Goal: Task Accomplishment & Management: Manage account settings

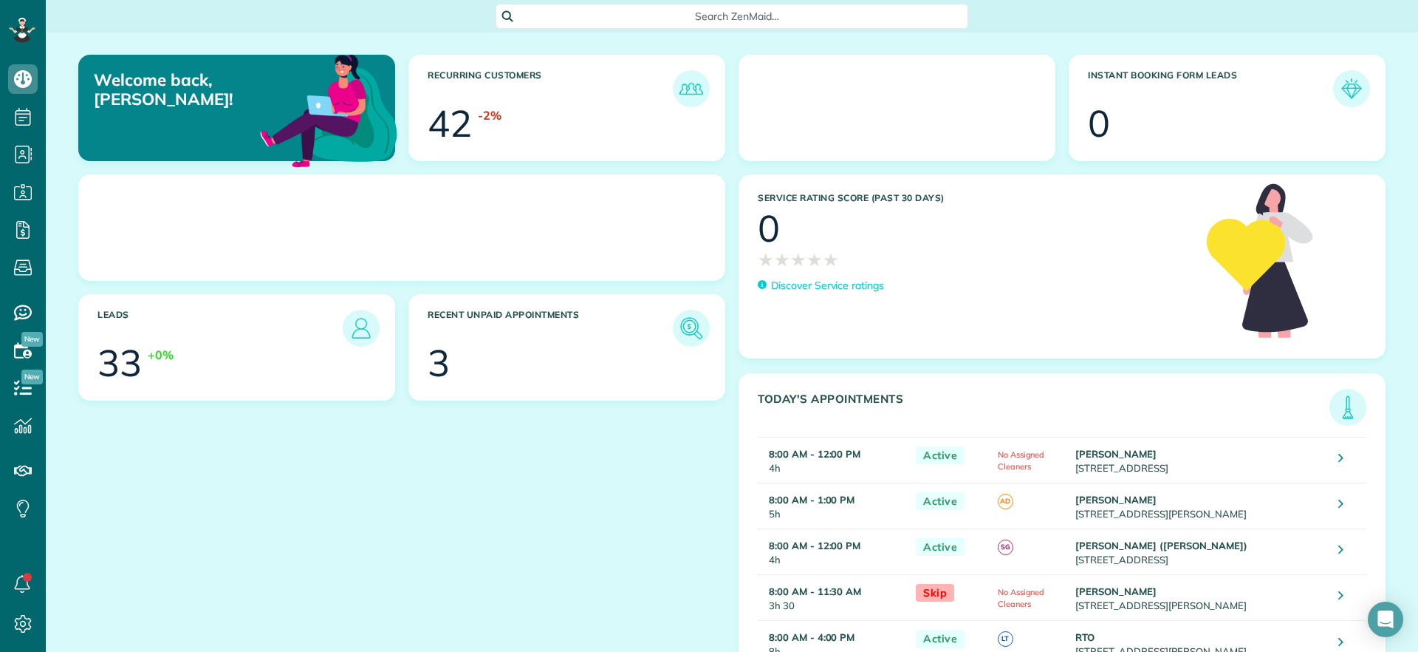
scroll to position [7, 7]
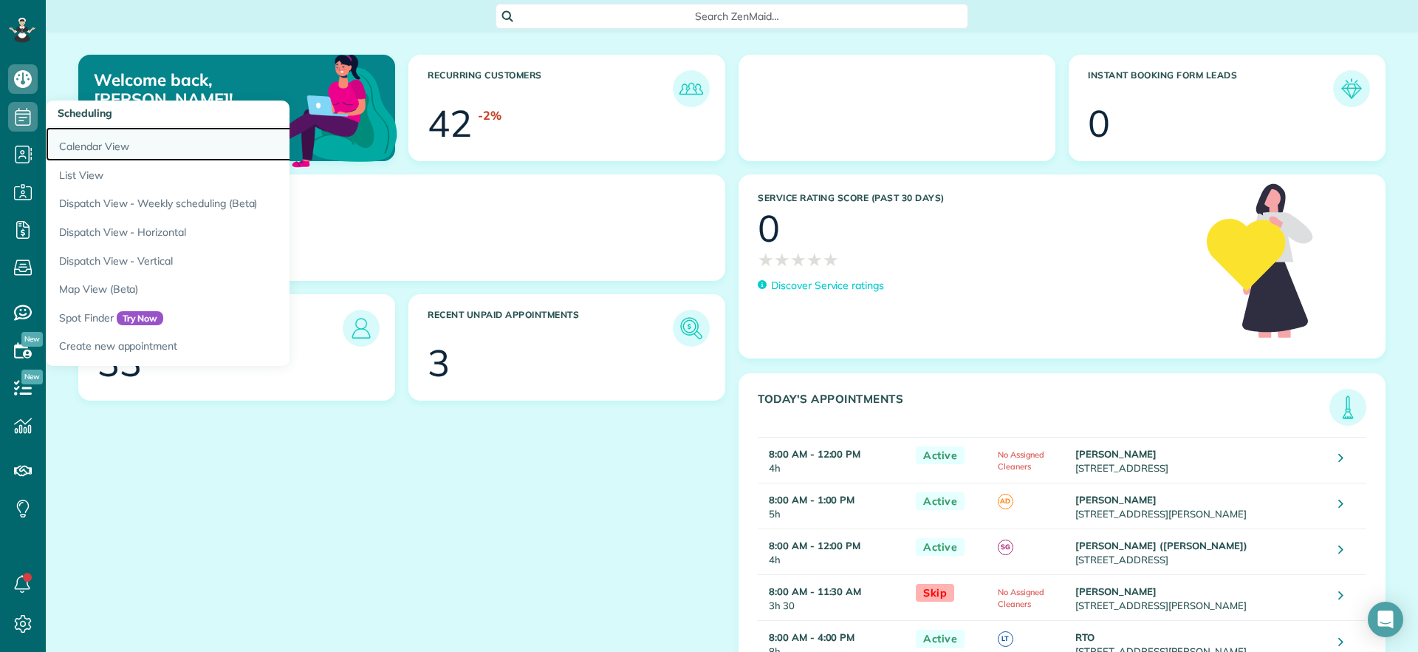
click at [75, 144] on link "Calendar View" at bounding box center [230, 144] width 369 height 34
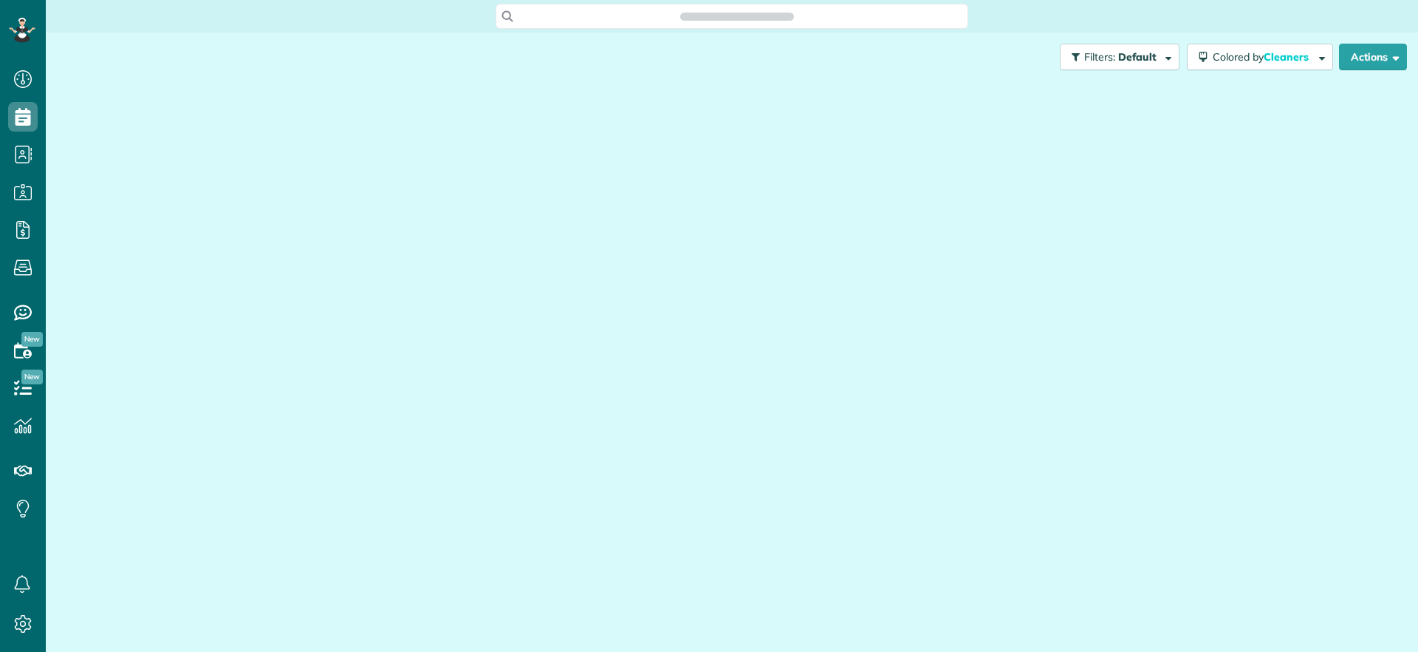
scroll to position [652, 46]
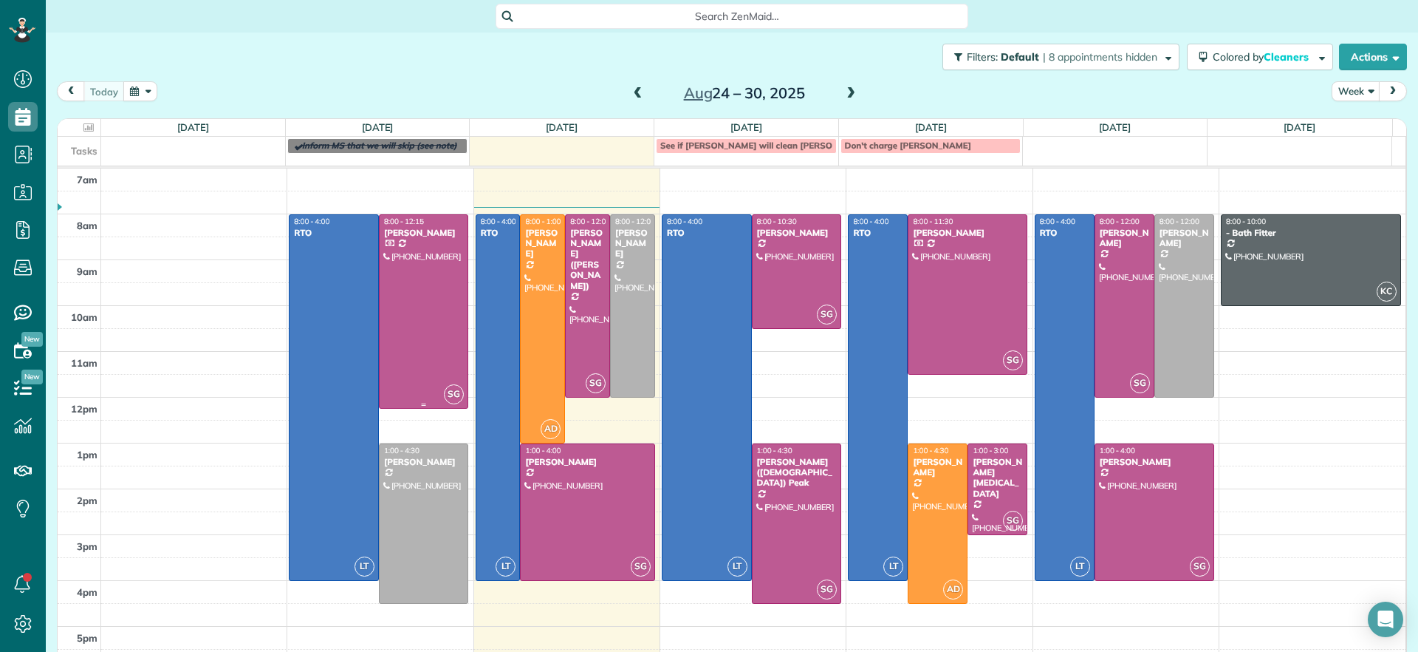
click at [415, 262] on div at bounding box center [424, 312] width 89 height 194
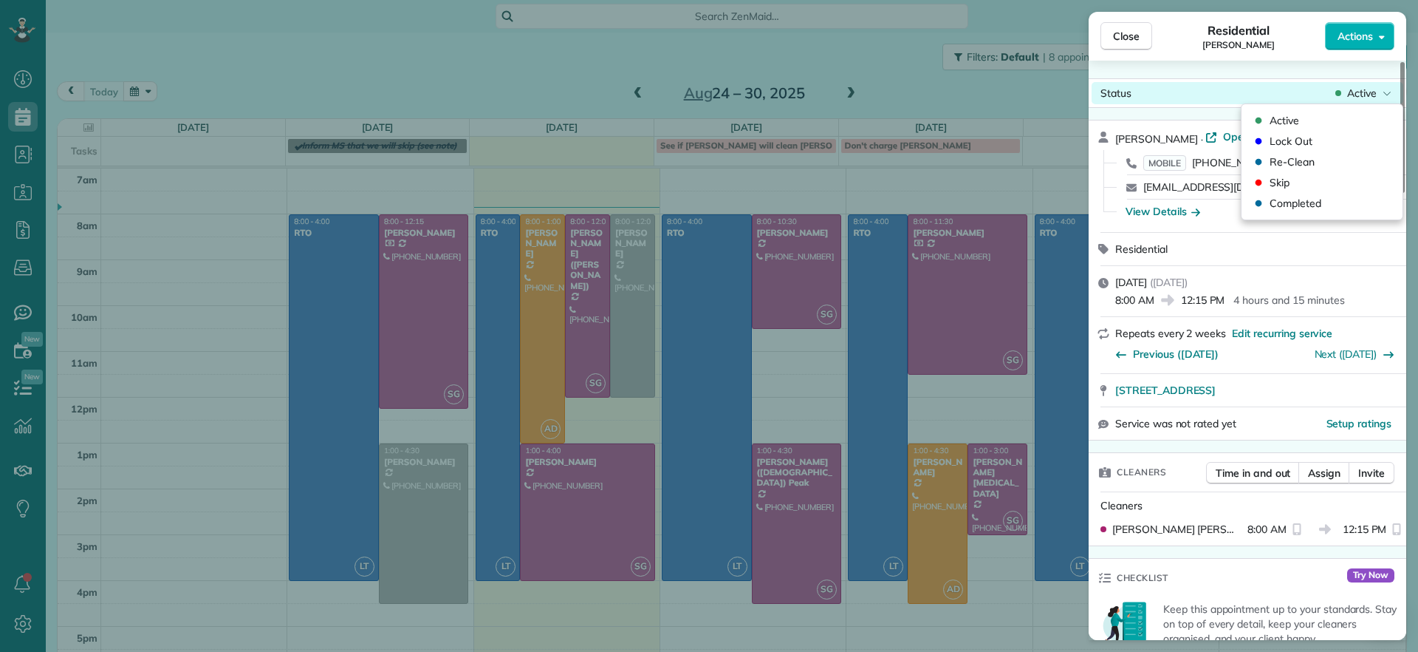
click at [1373, 0] on div "Close Residential Lauren Sides Actions Status Active Lauren Sides · Open profil…" at bounding box center [709, 0] width 1418 height 0
click at [1315, 204] on span "Completed" at bounding box center [1296, 203] width 52 height 15
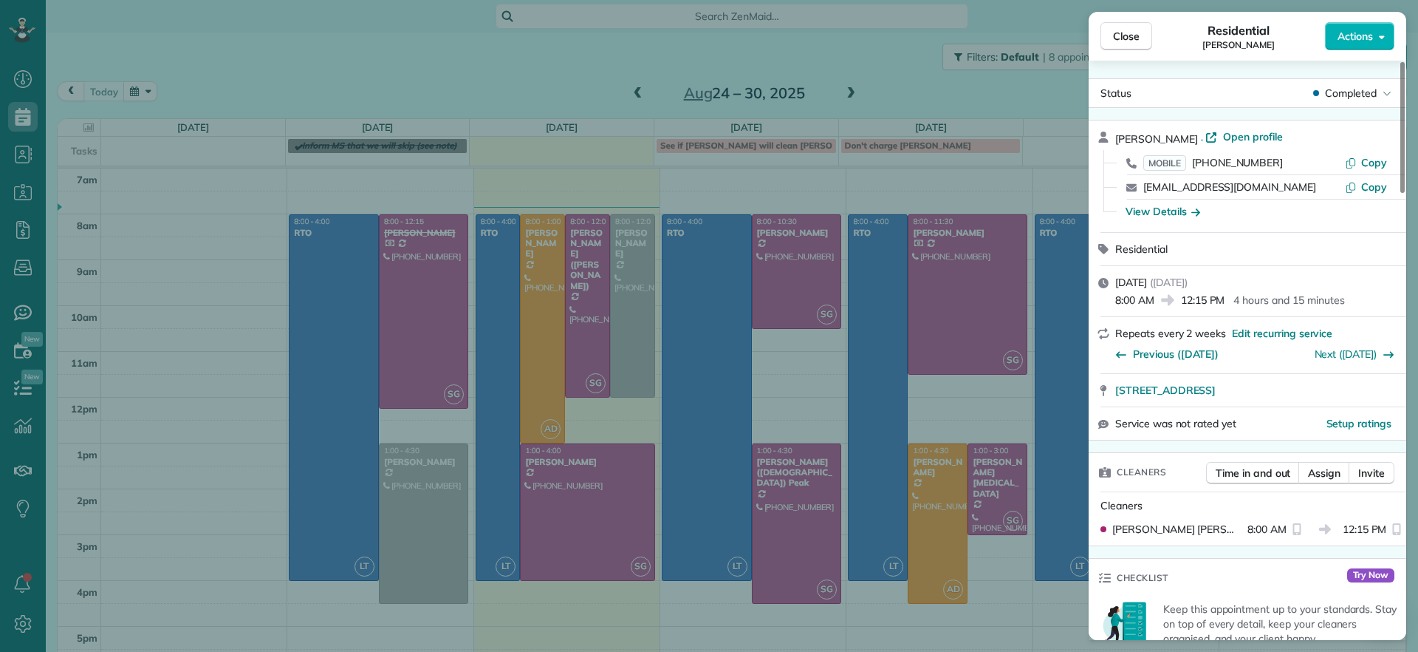
click at [1161, 33] on div "Residential Lauren Sides" at bounding box center [1238, 36] width 173 height 30
click at [1133, 46] on button "Close" at bounding box center [1127, 36] width 52 height 28
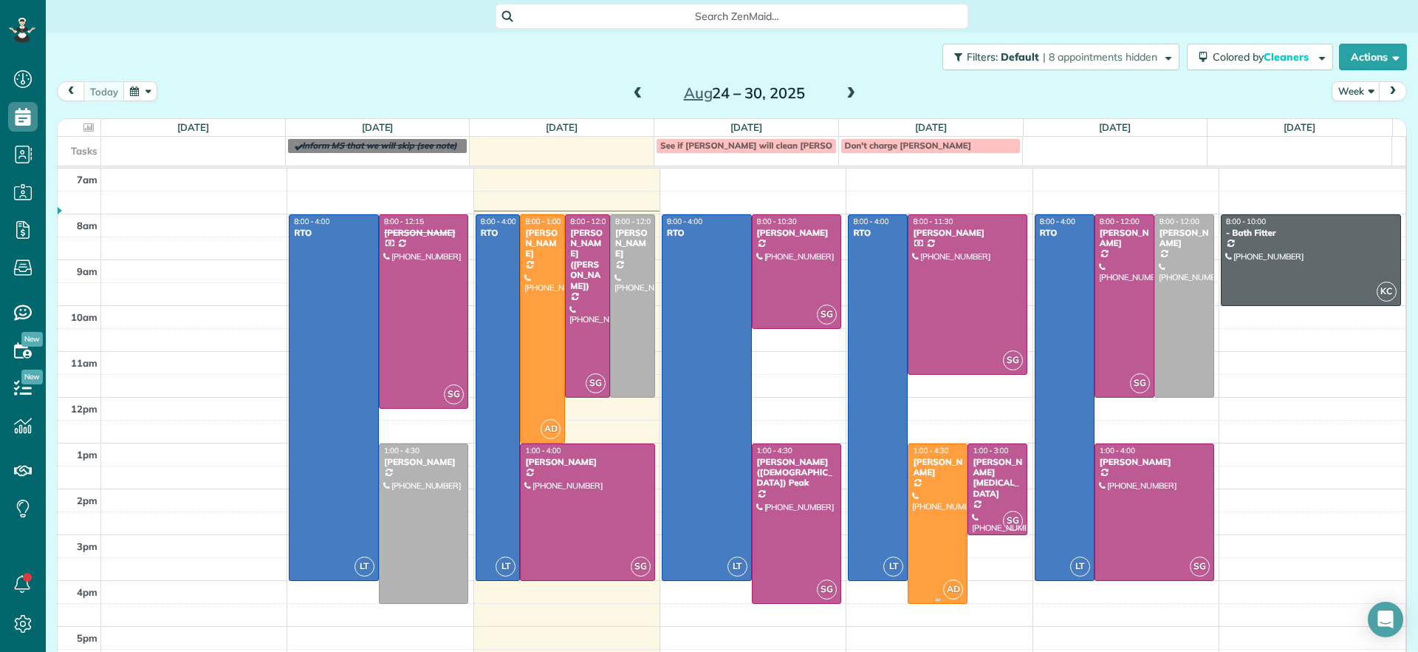
click at [947, 559] on div at bounding box center [938, 523] width 58 height 159
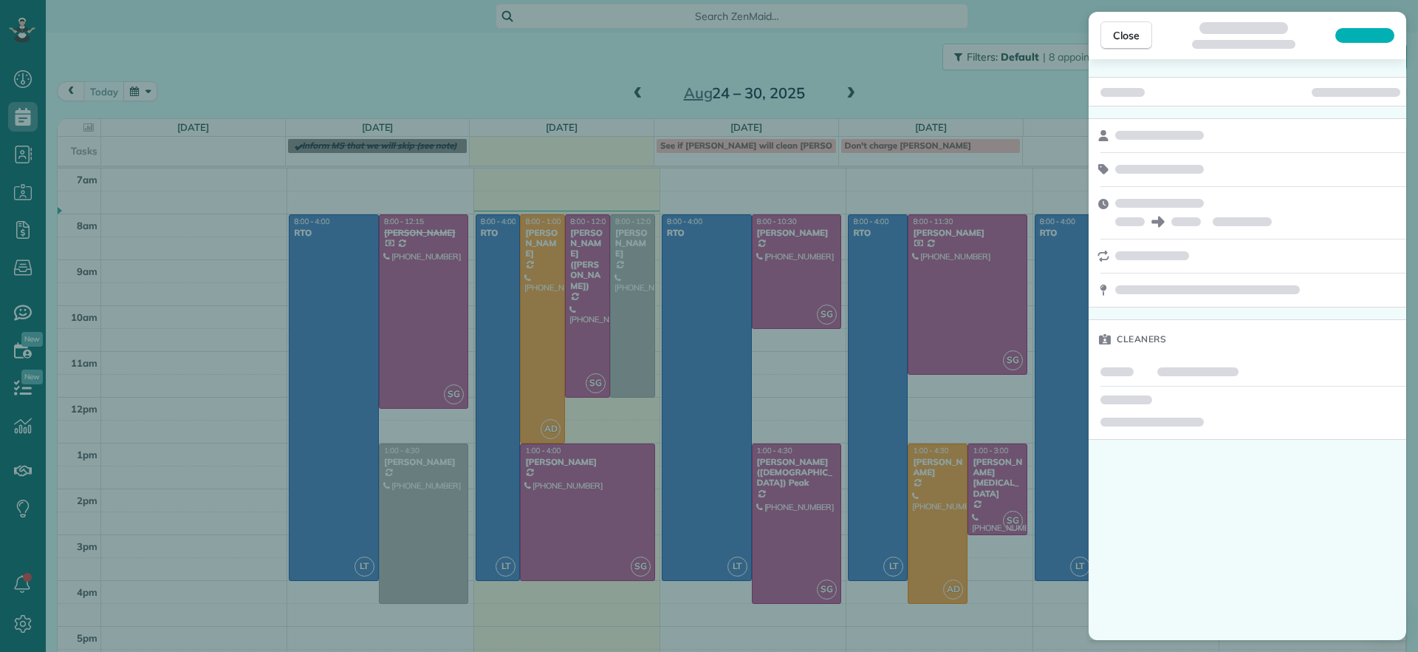
click at [935, 550] on div "Close Cleaners" at bounding box center [709, 326] width 1418 height 652
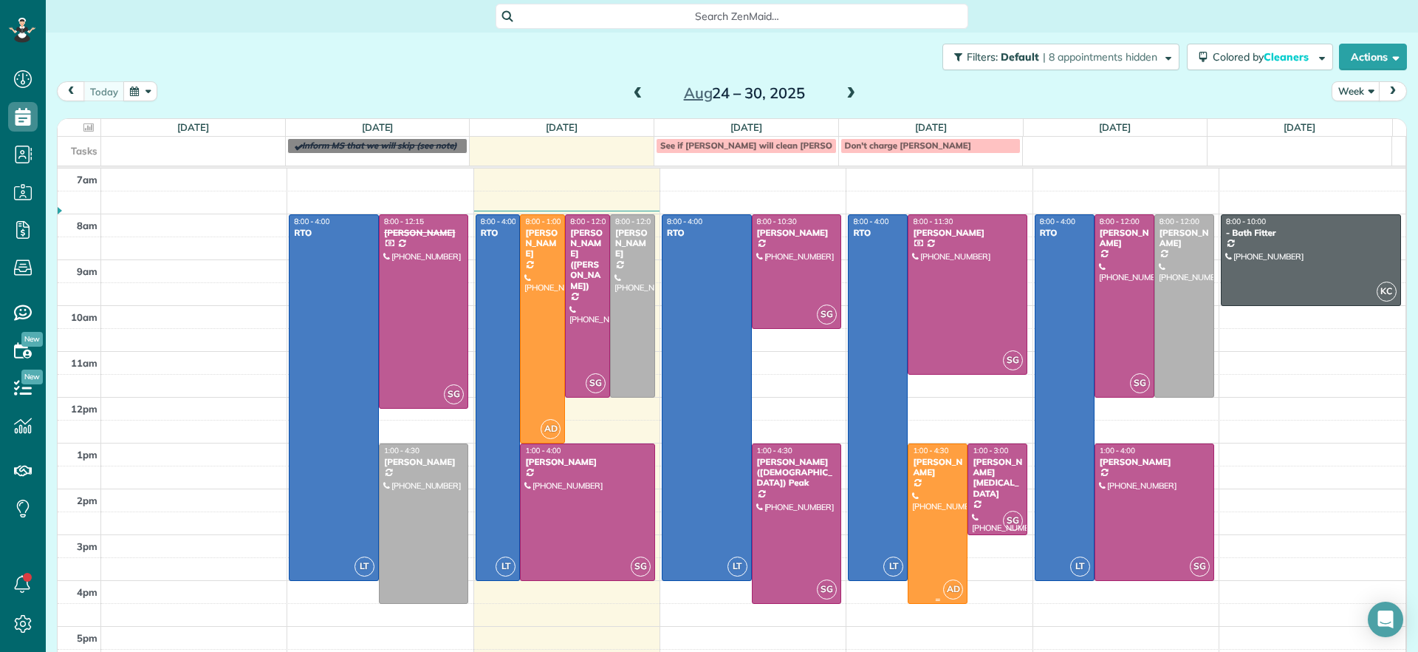
click at [934, 550] on div at bounding box center [938, 523] width 58 height 159
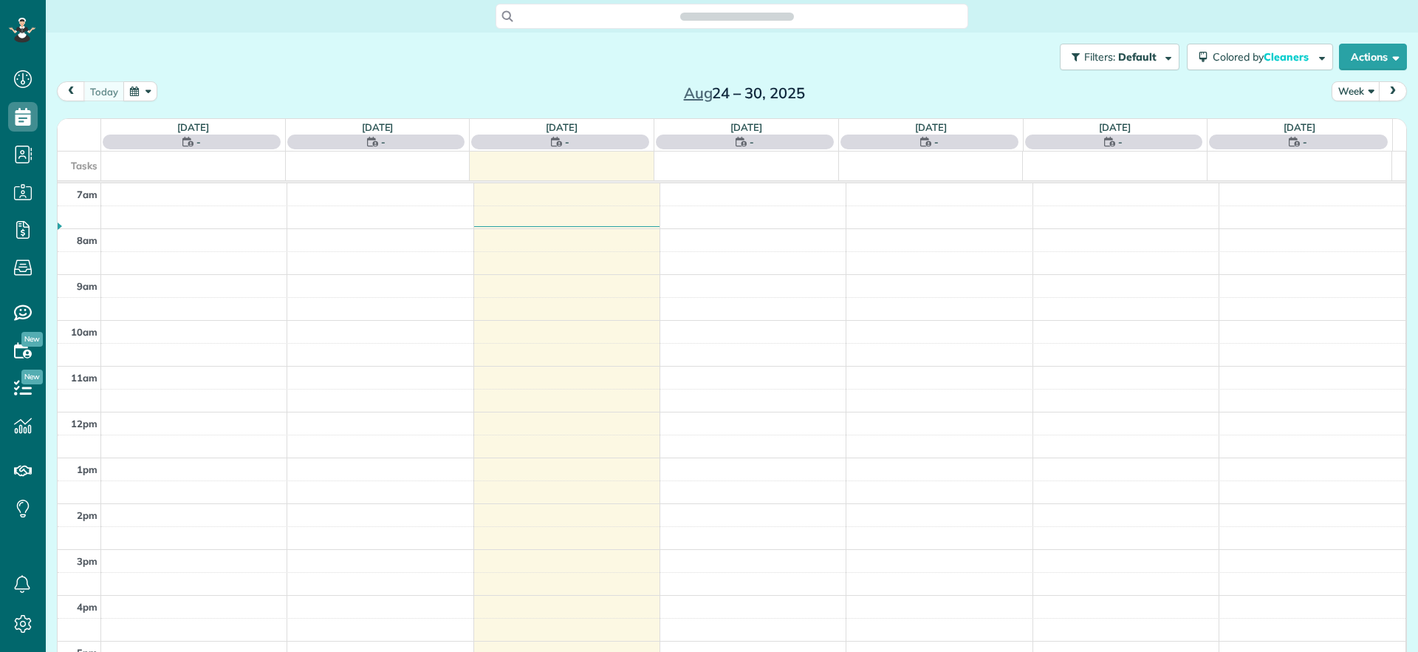
scroll to position [7, 7]
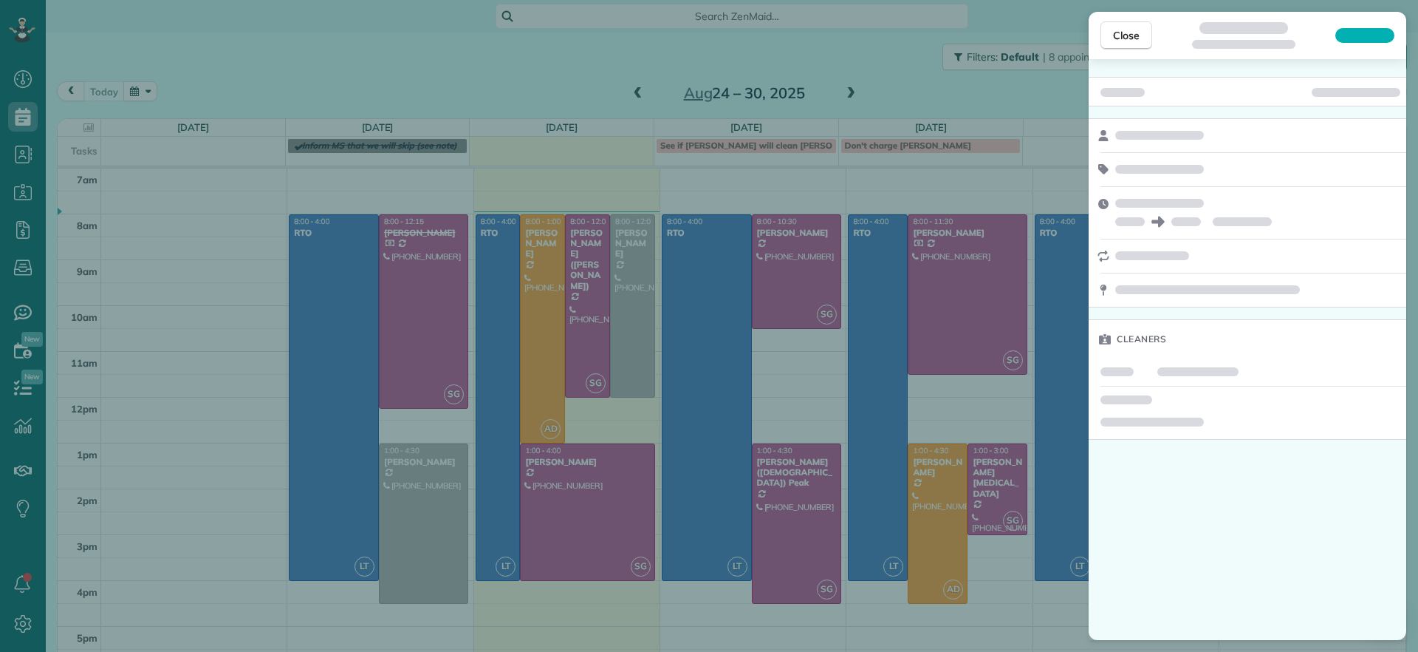
click at [837, 33] on div "Close Cleaners" at bounding box center [709, 326] width 1418 height 652
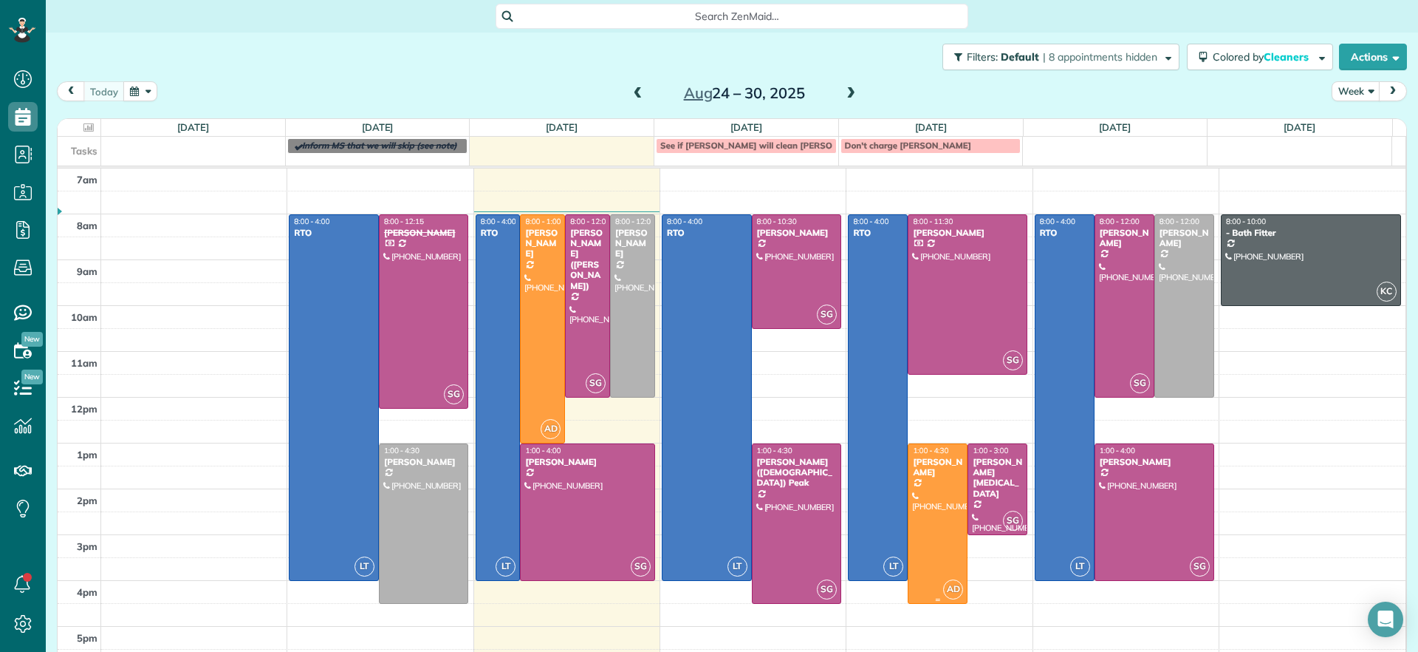
click at [923, 537] on div at bounding box center [938, 523] width 58 height 159
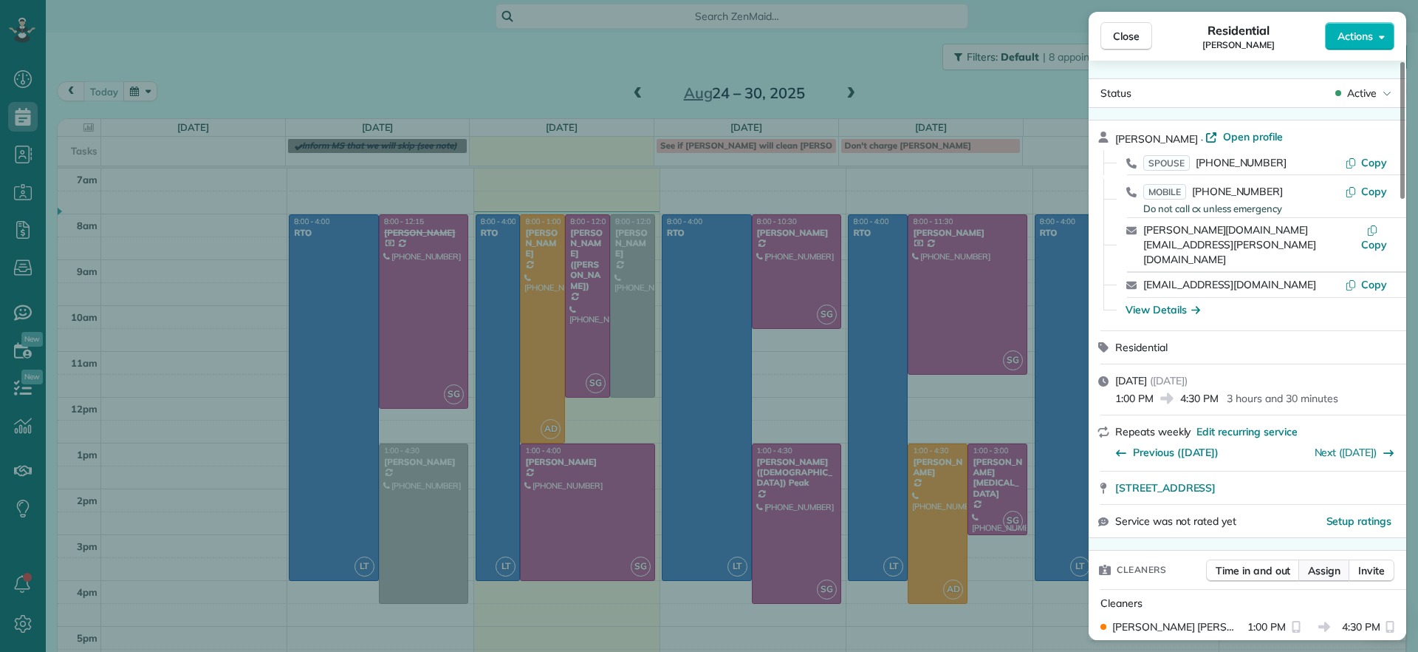
drag, startPoint x: 1086, startPoint y: 66, endPoint x: 1315, endPoint y: 544, distance: 530.0
click at [1315, 563] on span "Assign" at bounding box center [1324, 570] width 33 height 15
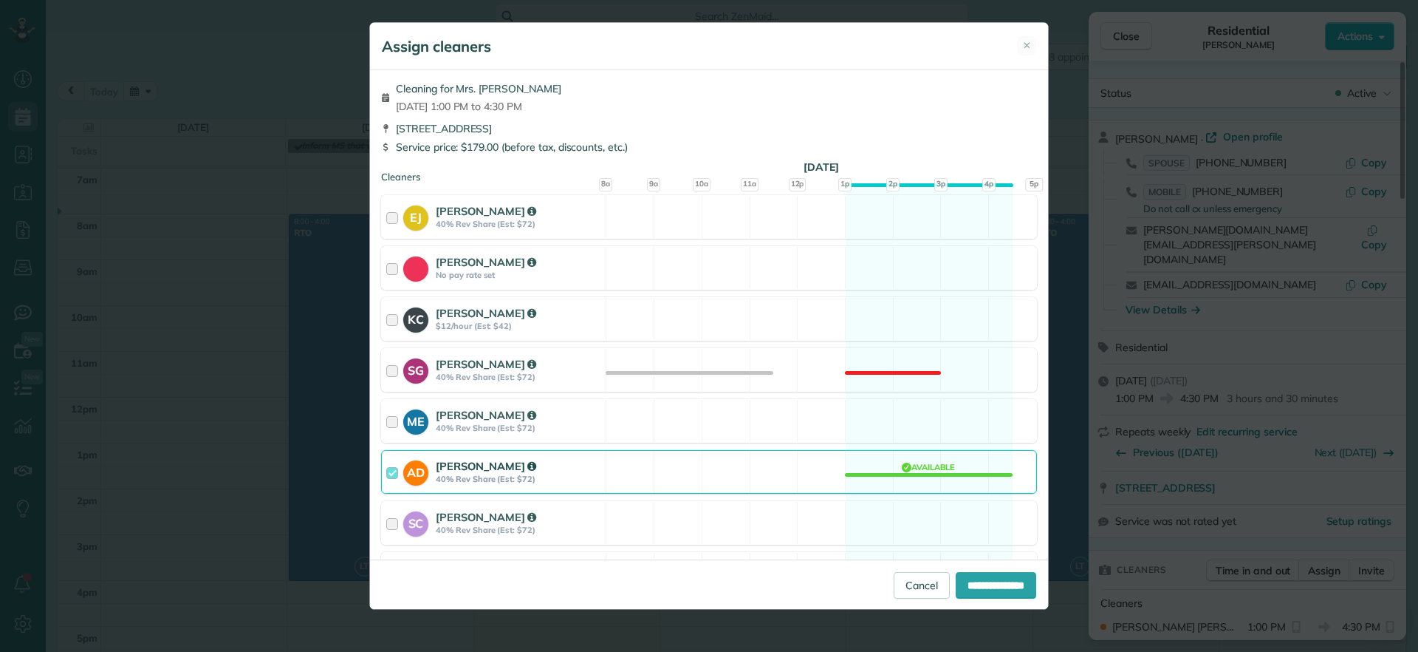
click at [925, 477] on div "AD [PERSON_NAME] 40% Rev Share (Est: $72) Available" at bounding box center [709, 472] width 656 height 44
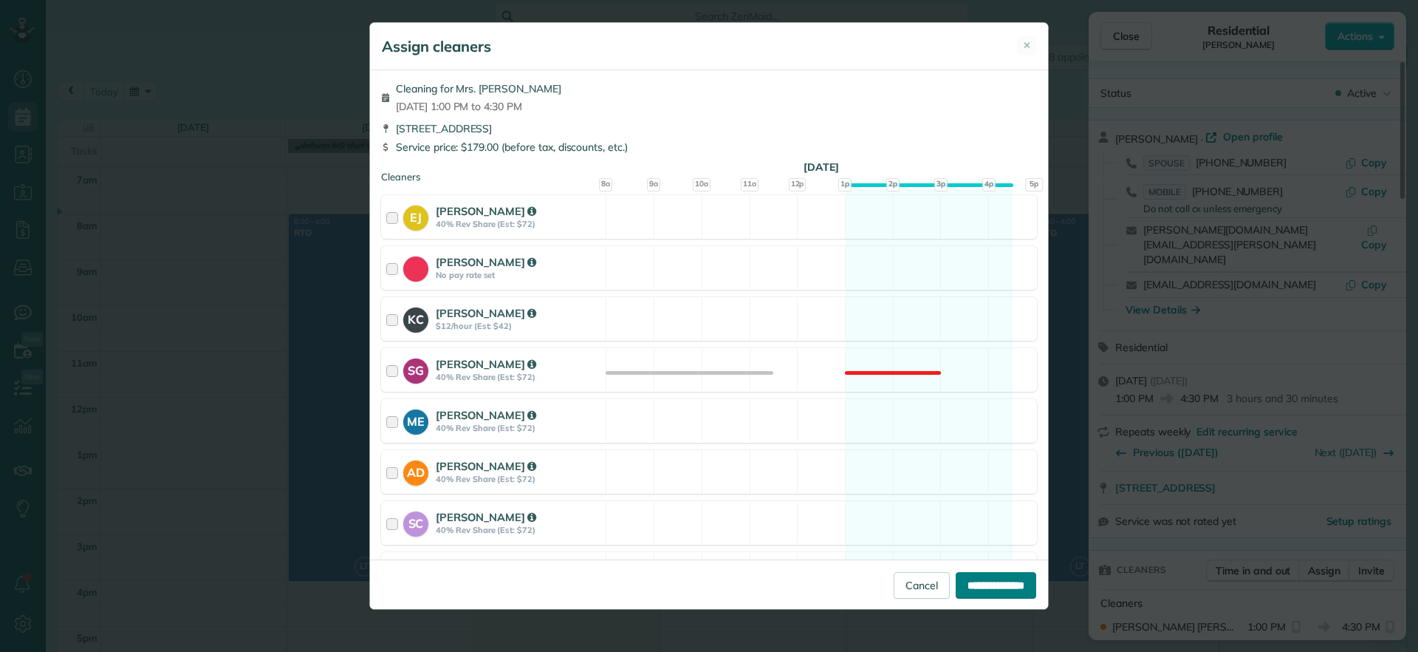
click at [978, 597] on div "**********" at bounding box center [709, 583] width 678 height 49
click at [932, 465] on div "AD [PERSON_NAME] 40% Rev Share (Est: $72) Available" at bounding box center [709, 472] width 656 height 44
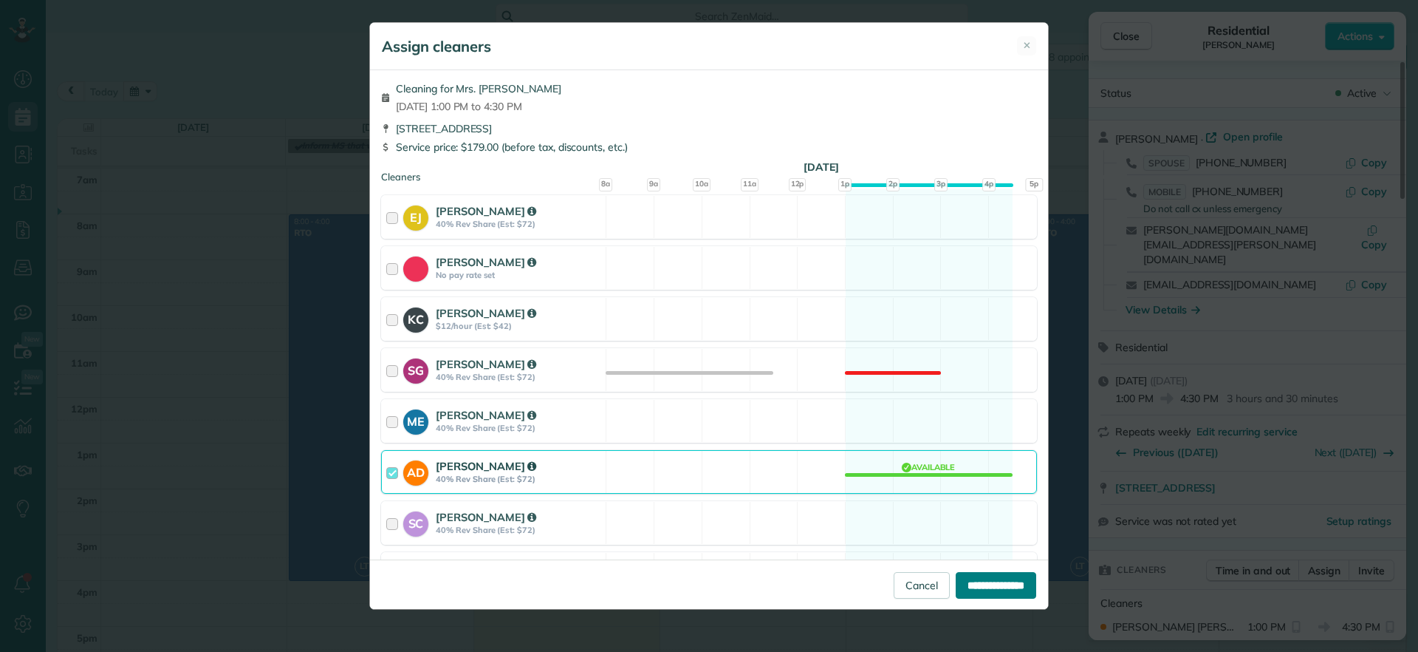
click at [978, 580] on input "**********" at bounding box center [996, 585] width 81 height 27
type input "**********"
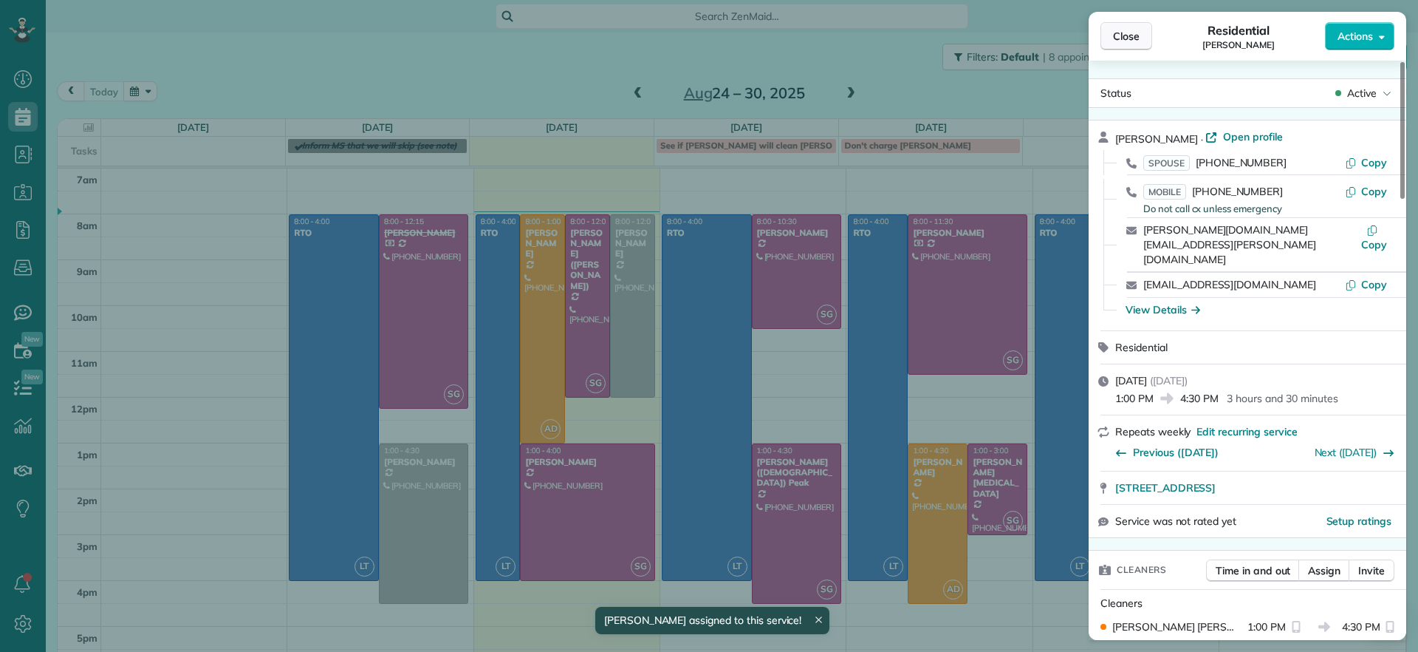
click at [1118, 38] on span "Close" at bounding box center [1126, 36] width 27 height 15
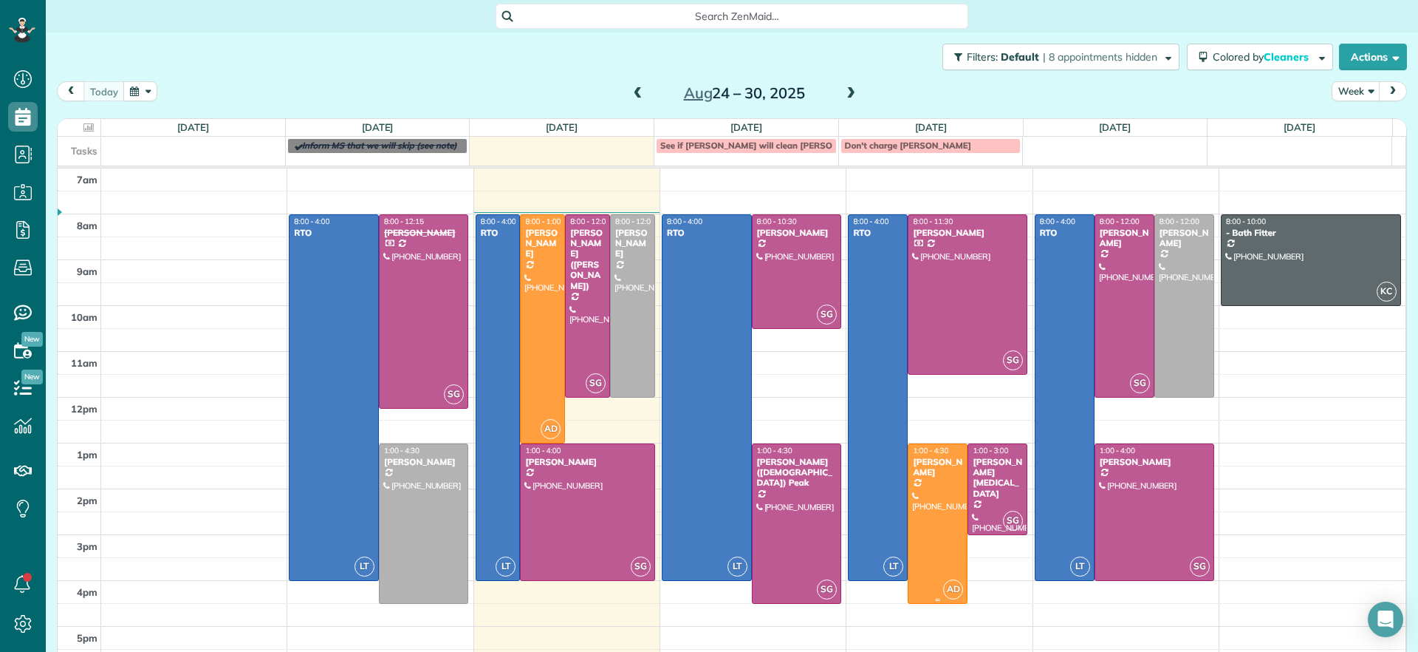
click at [921, 515] on div at bounding box center [938, 523] width 58 height 159
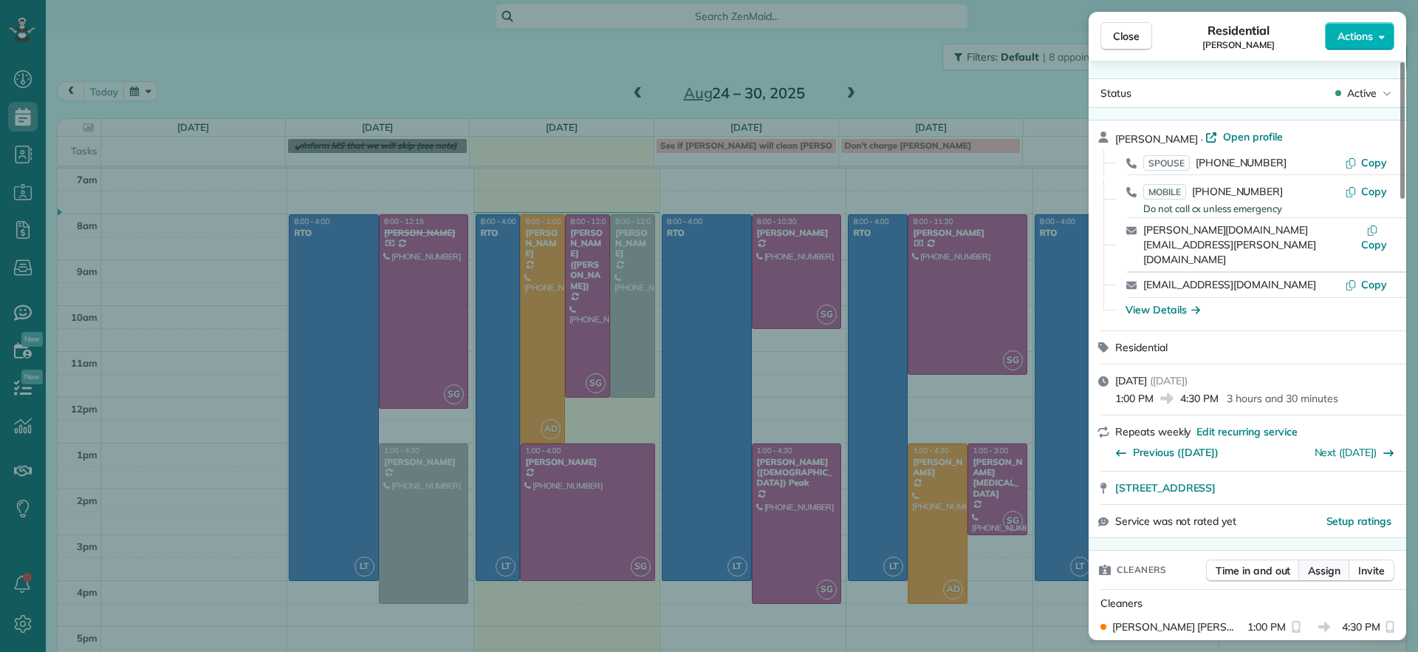
click at [1327, 563] on span "Assign" at bounding box center [1324, 570] width 33 height 15
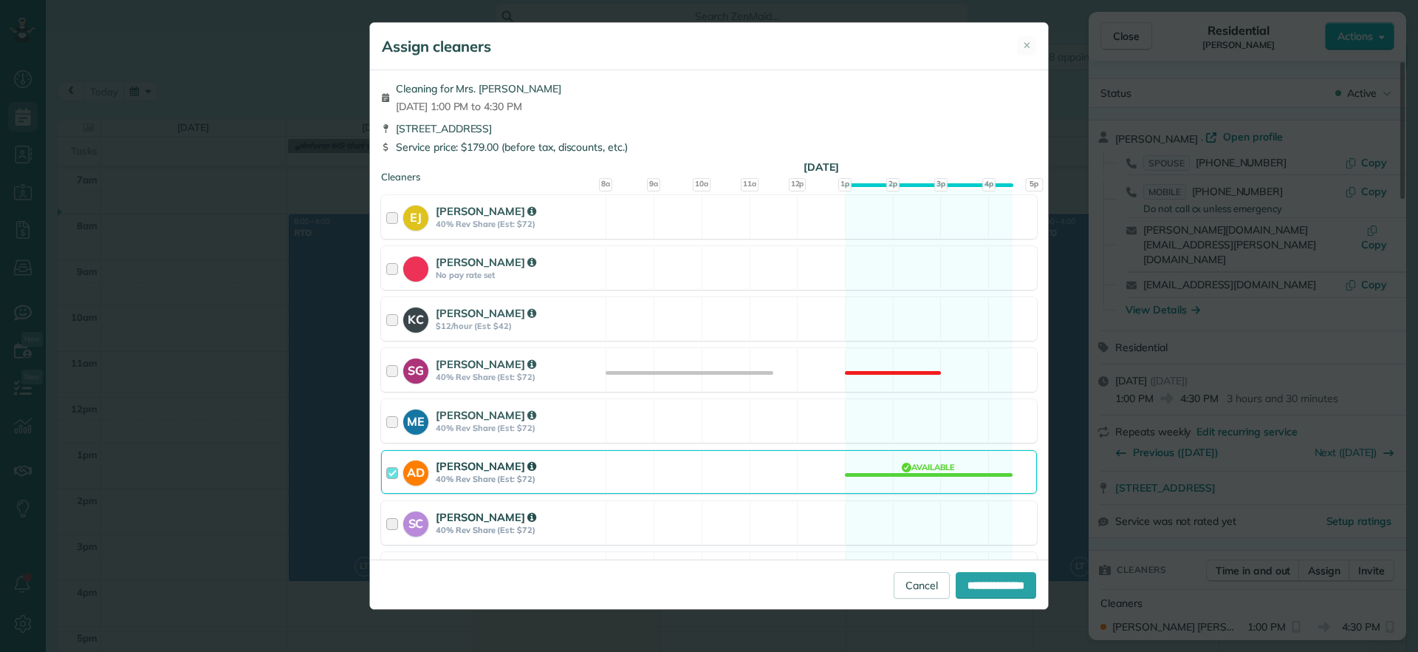
drag, startPoint x: 938, startPoint y: 491, endPoint x: 963, endPoint y: 504, distance: 28.4
click at [938, 490] on div "AD [PERSON_NAME] 40% Rev Share (Est: $72) Available" at bounding box center [709, 472] width 656 height 44
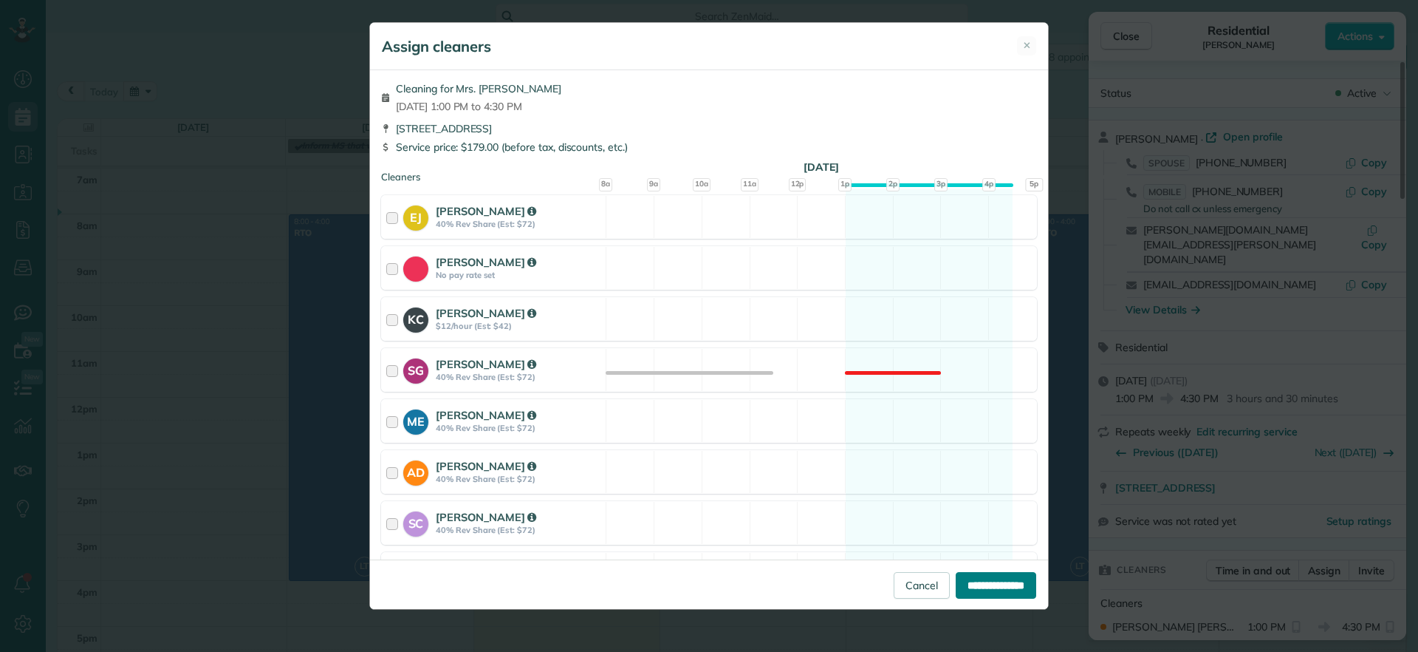
click at [1002, 587] on input "**********" at bounding box center [996, 585] width 81 height 27
type input "**********"
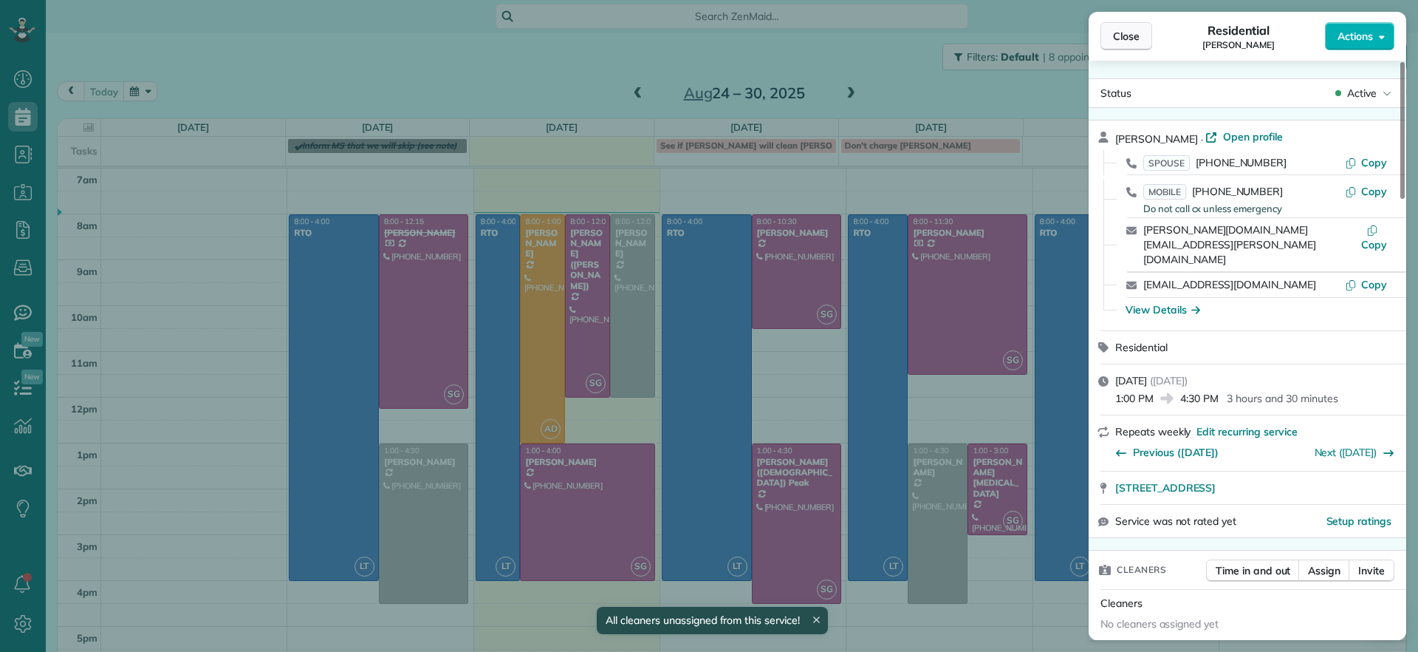
click at [1124, 47] on button "Close" at bounding box center [1127, 36] width 52 height 28
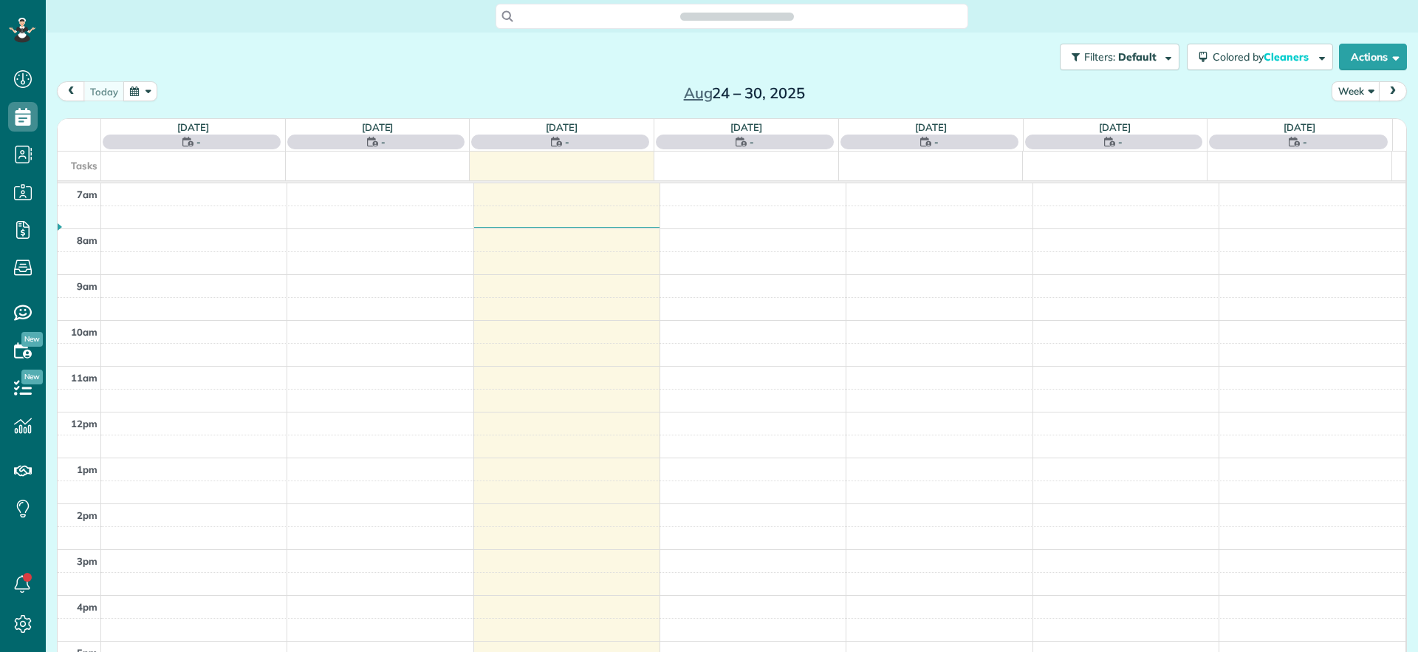
scroll to position [7, 7]
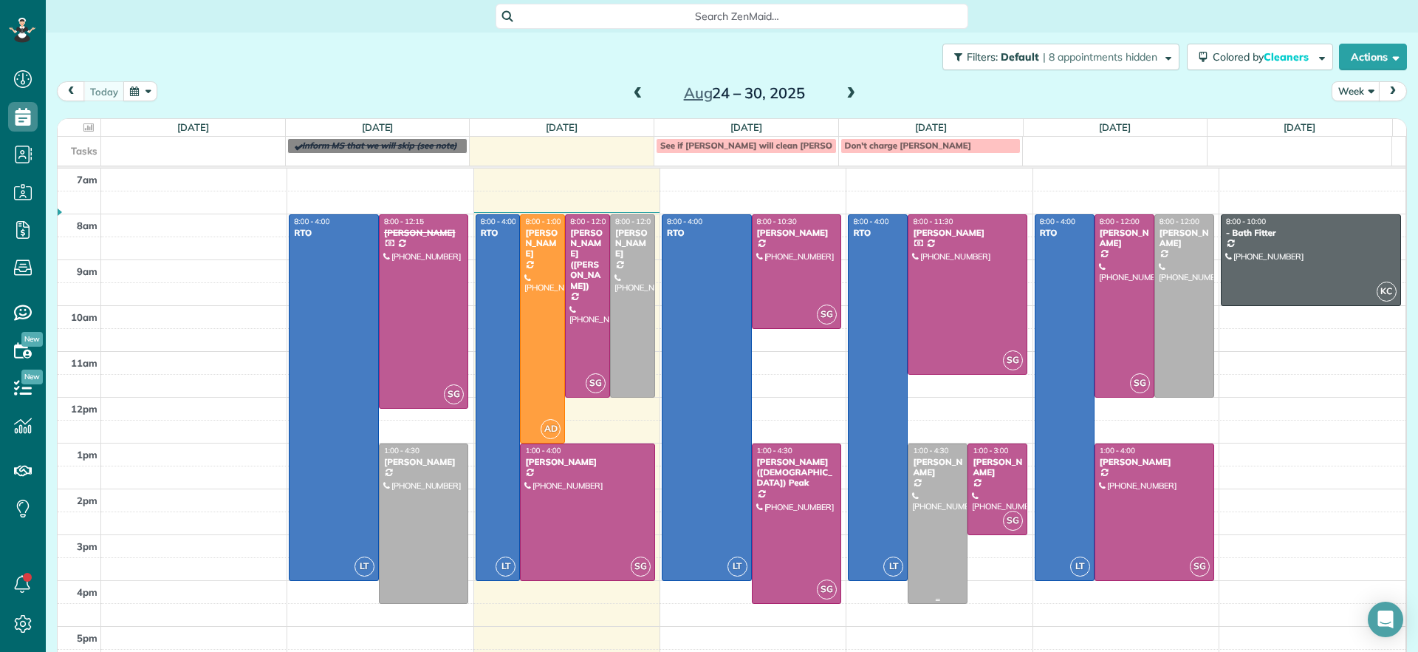
click at [920, 538] on div at bounding box center [938, 523] width 58 height 159
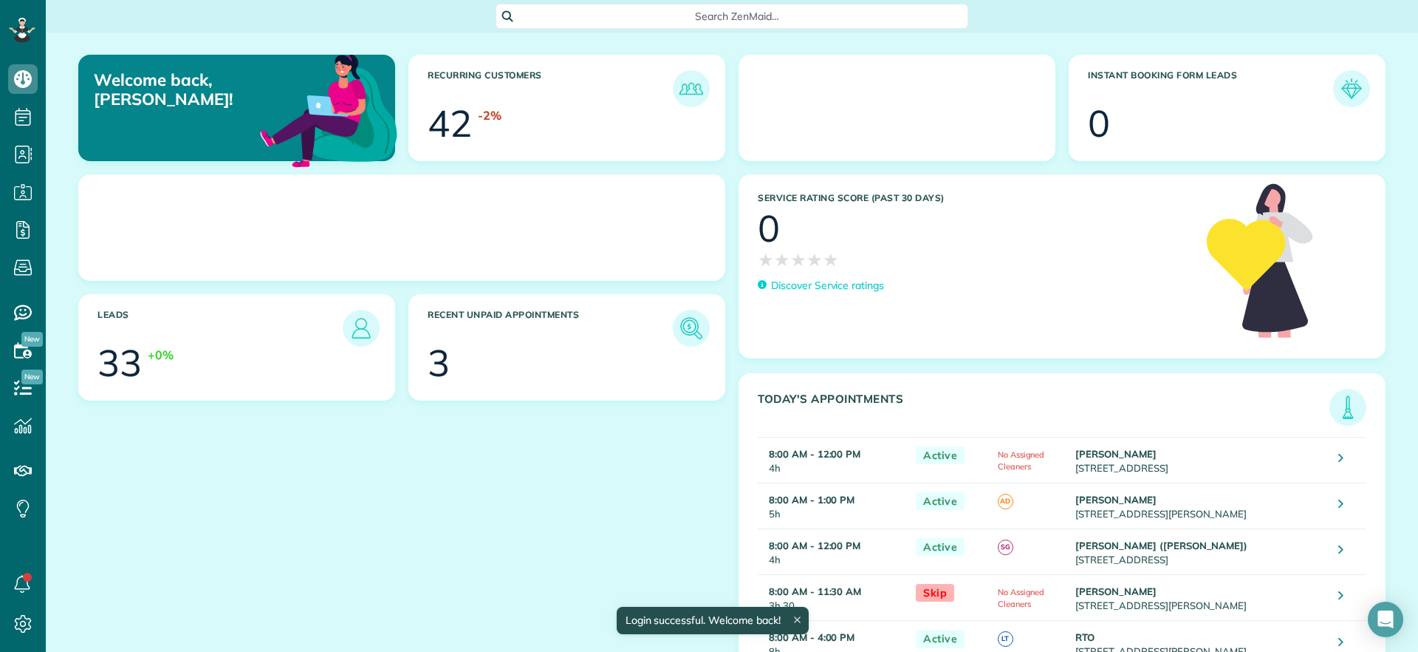
scroll to position [7, 7]
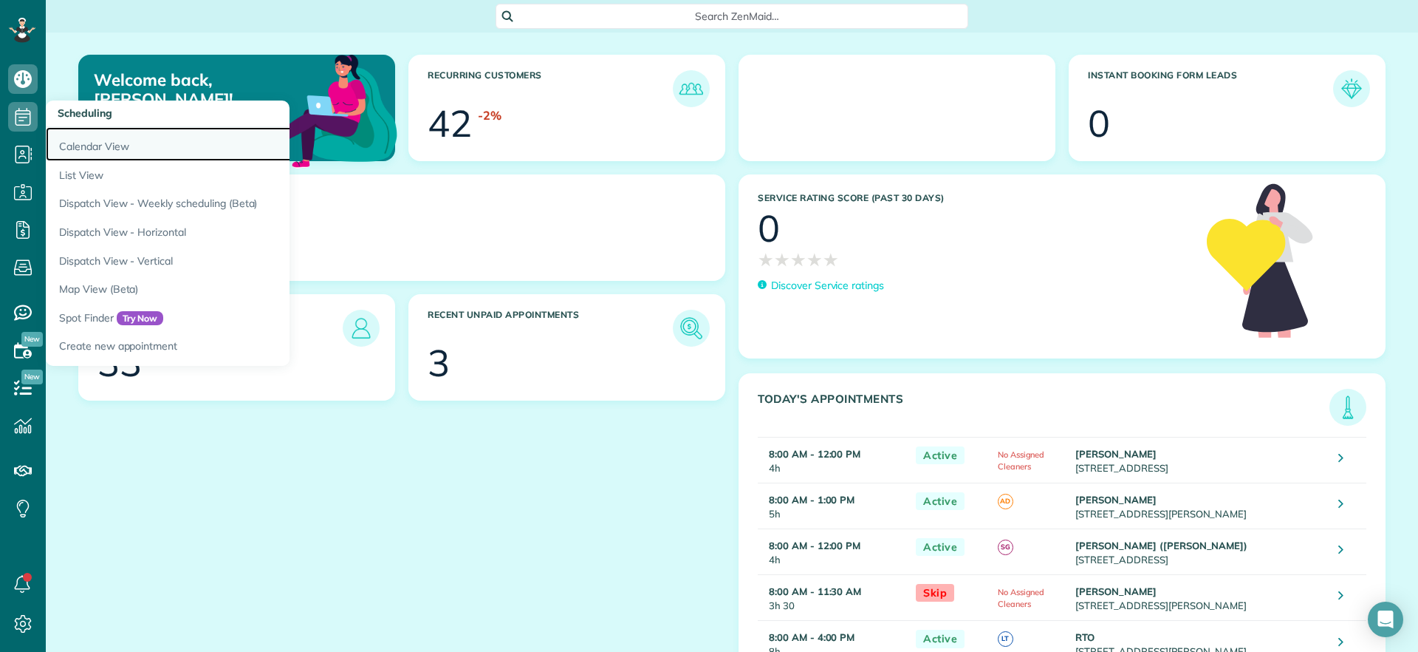
click at [114, 152] on link "Calendar View" at bounding box center [230, 144] width 369 height 34
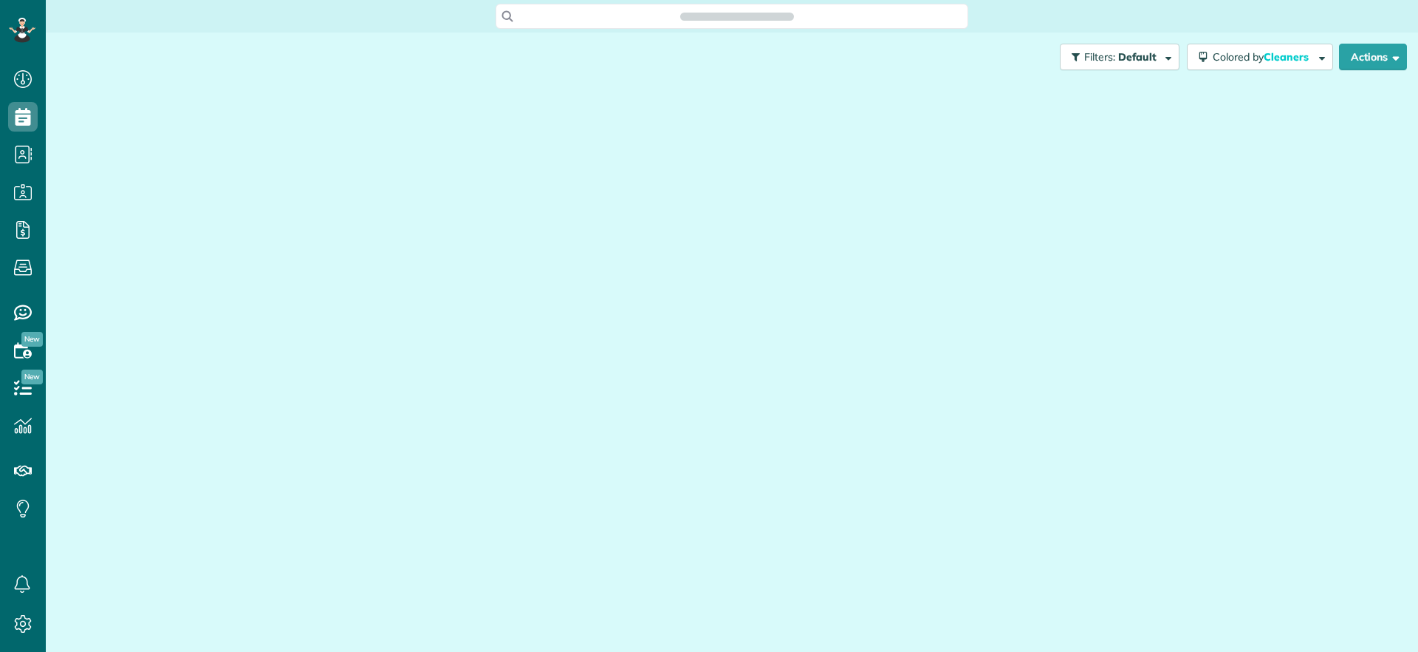
scroll to position [652, 46]
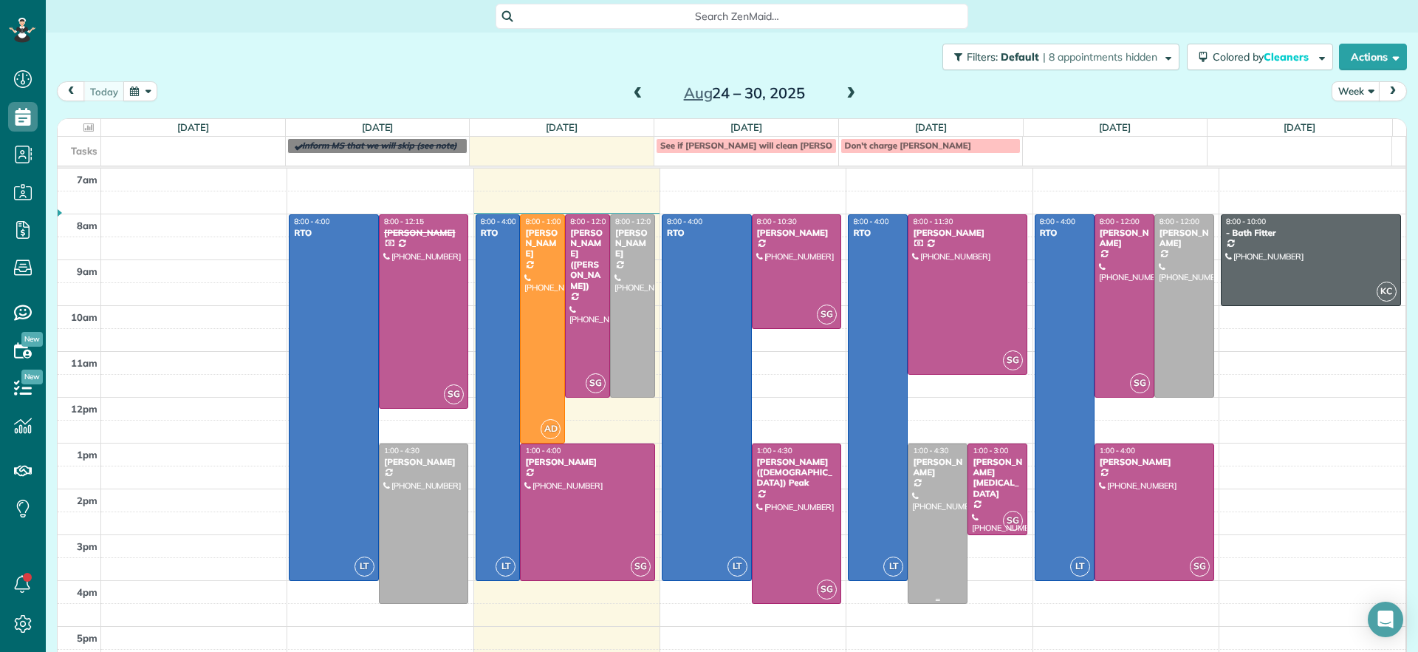
click at [913, 522] on div at bounding box center [938, 523] width 58 height 159
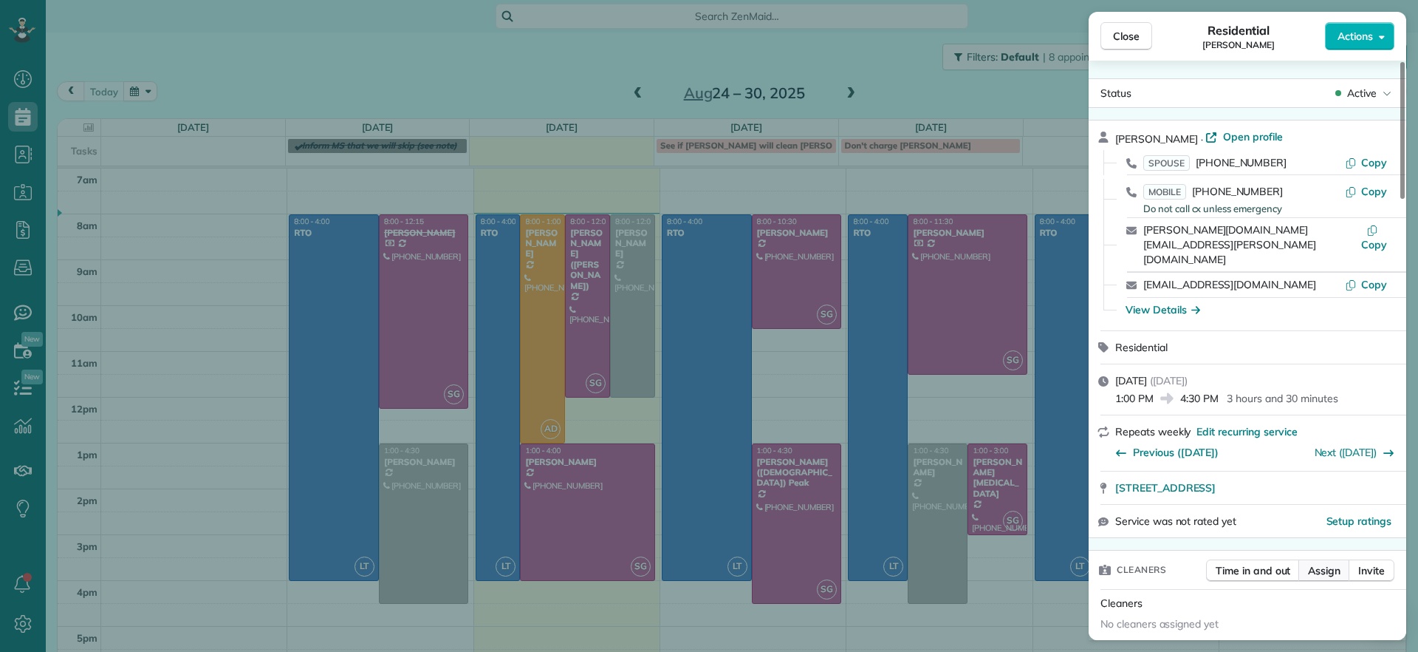
click at [1319, 559] on button "Assign" at bounding box center [1325, 570] width 52 height 22
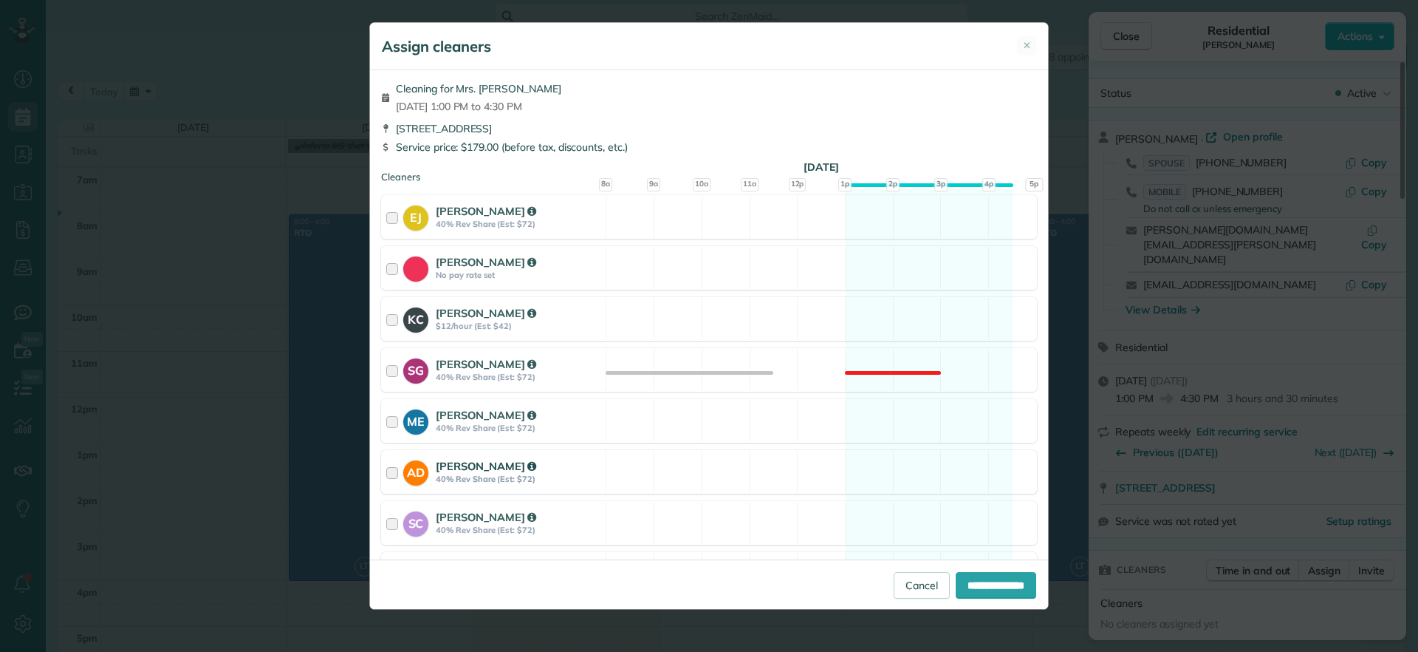
click at [945, 477] on div "AD [PERSON_NAME] 40% Rev Share (Est: $72) Available" at bounding box center [709, 472] width 656 height 44
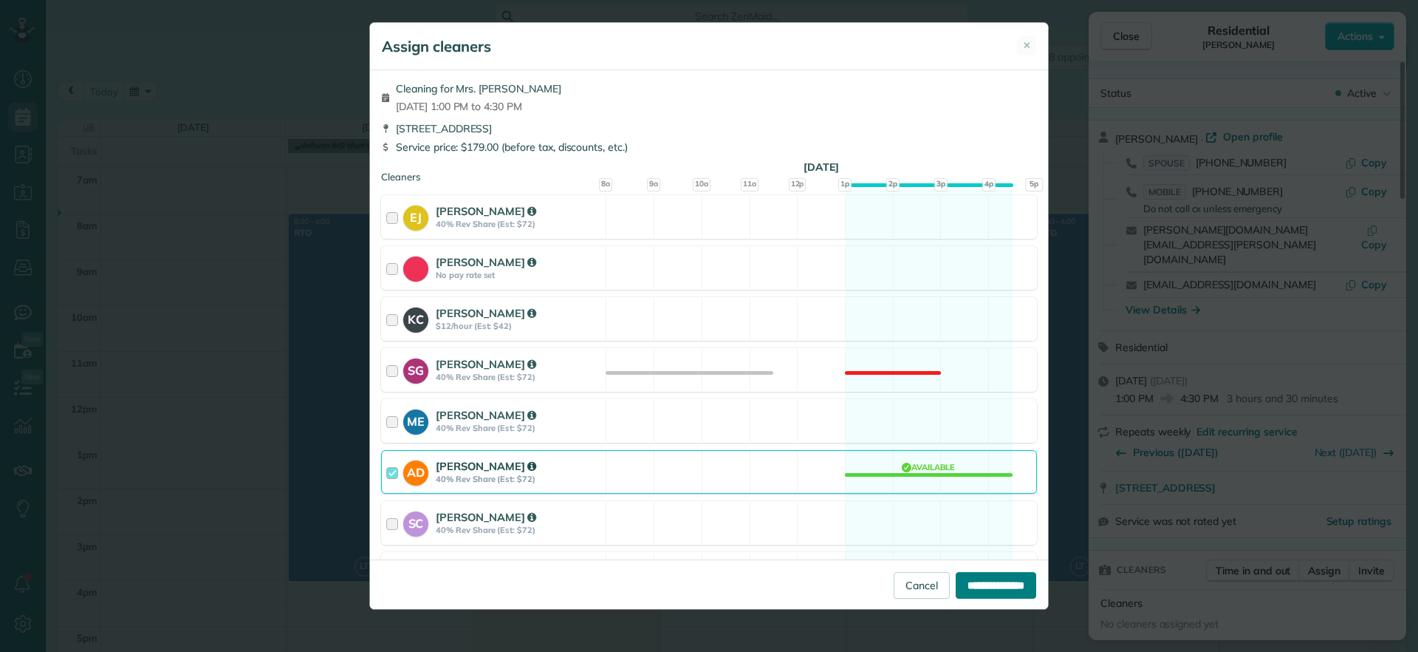
click at [984, 582] on input "**********" at bounding box center [996, 585] width 81 height 27
type input "**********"
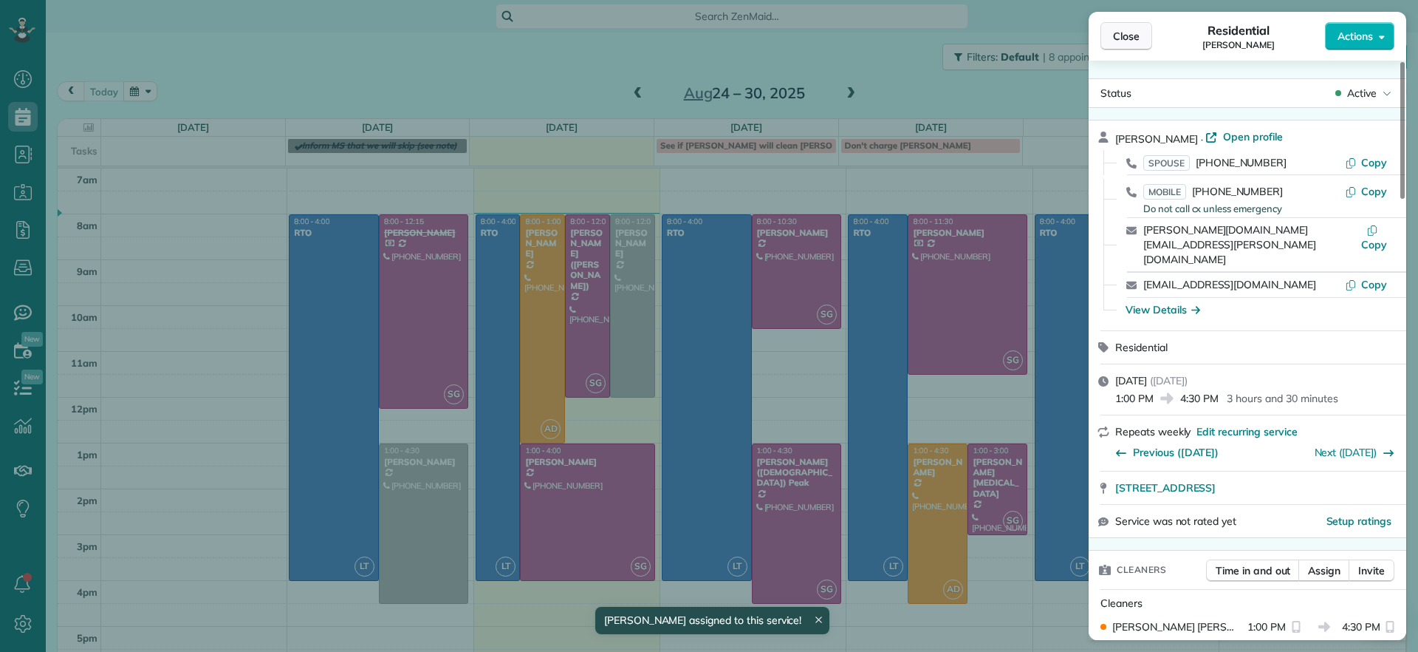
click at [1121, 38] on span "Close" at bounding box center [1126, 36] width 27 height 15
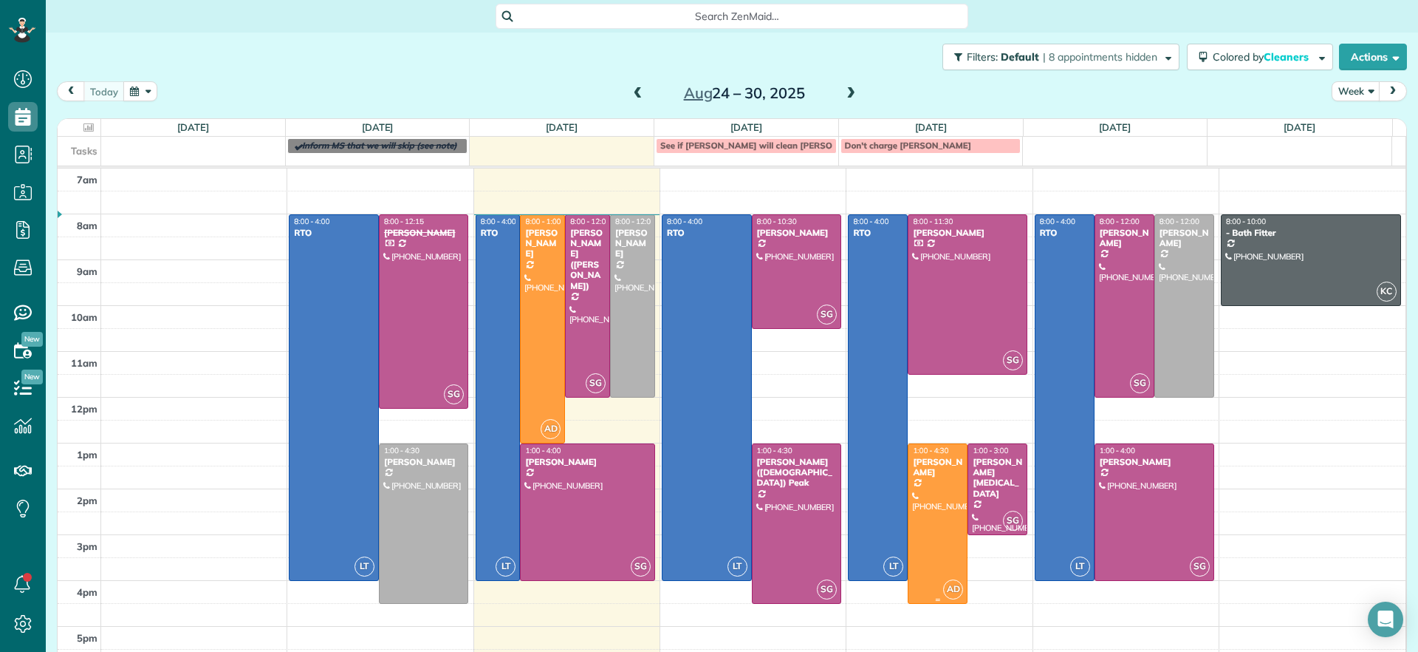
click at [920, 550] on div at bounding box center [938, 523] width 58 height 159
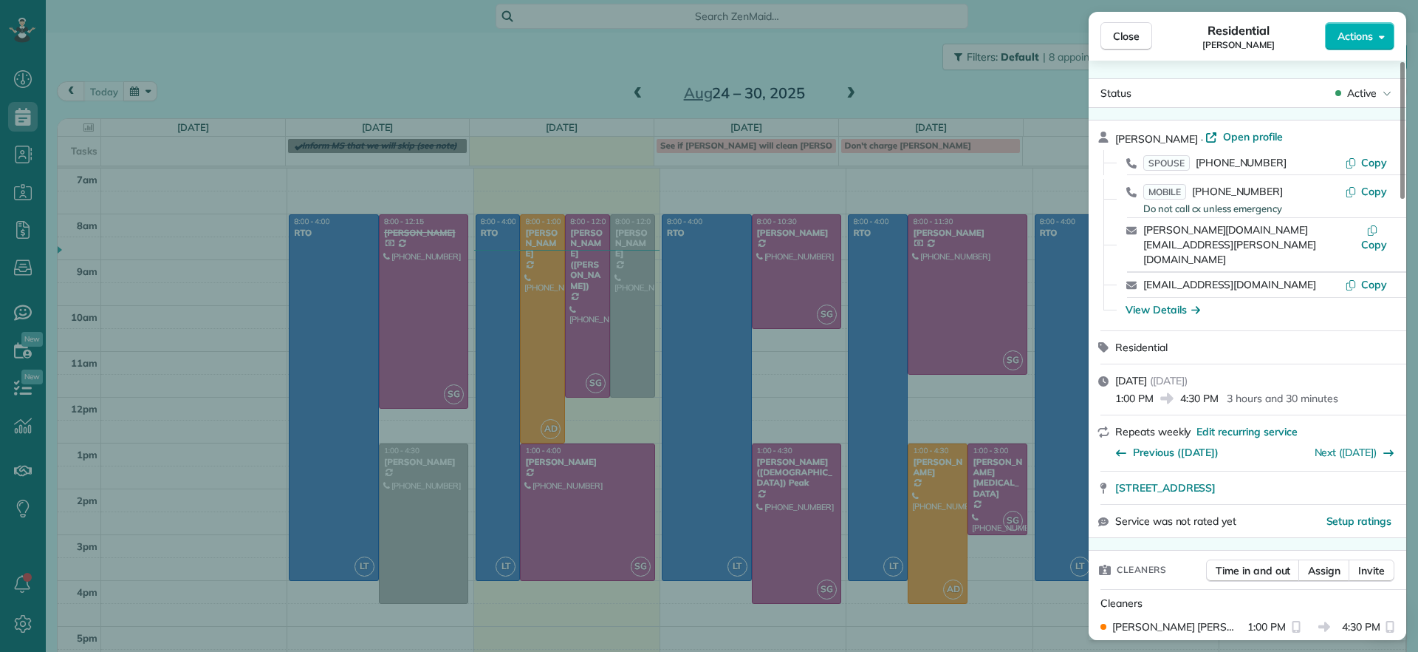
click at [1090, 28] on div "Close Residential [PERSON_NAME] Actions" at bounding box center [1248, 36] width 318 height 49
click at [1111, 47] on button "Close" at bounding box center [1127, 36] width 52 height 28
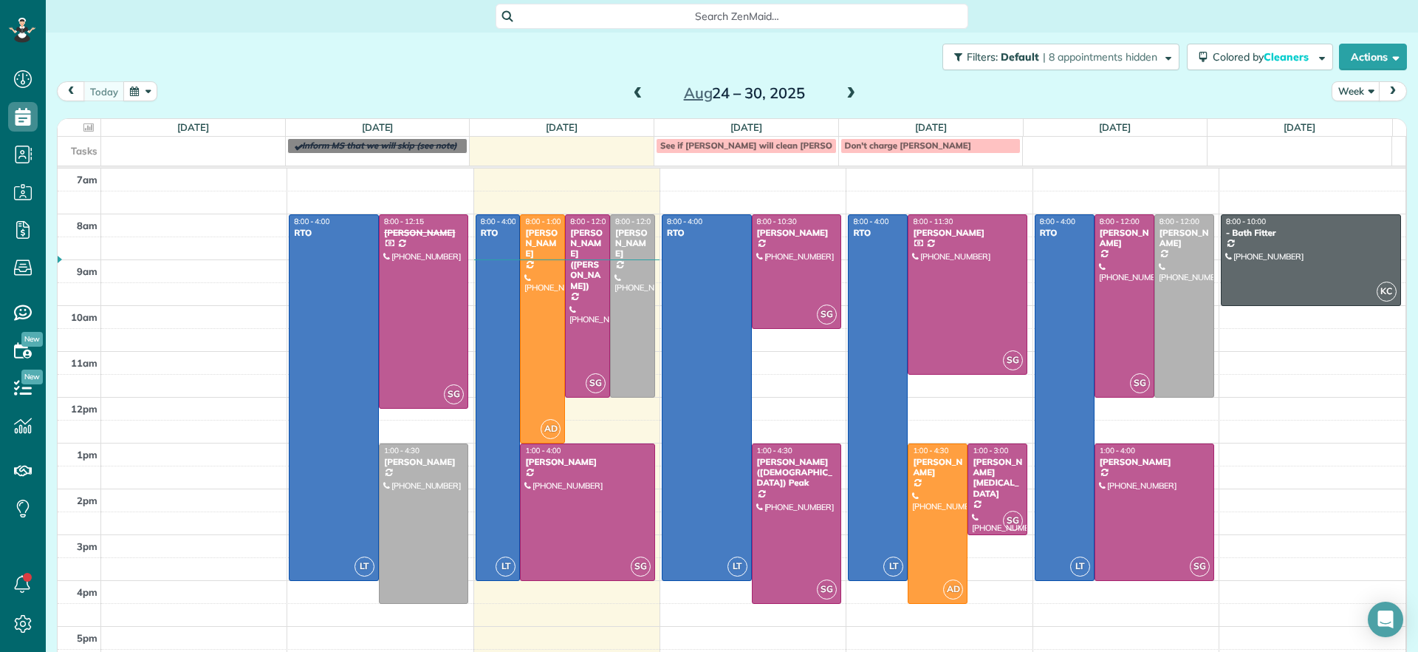
click at [706, 4] on div "Search ZenMaid…" at bounding box center [732, 16] width 473 height 25
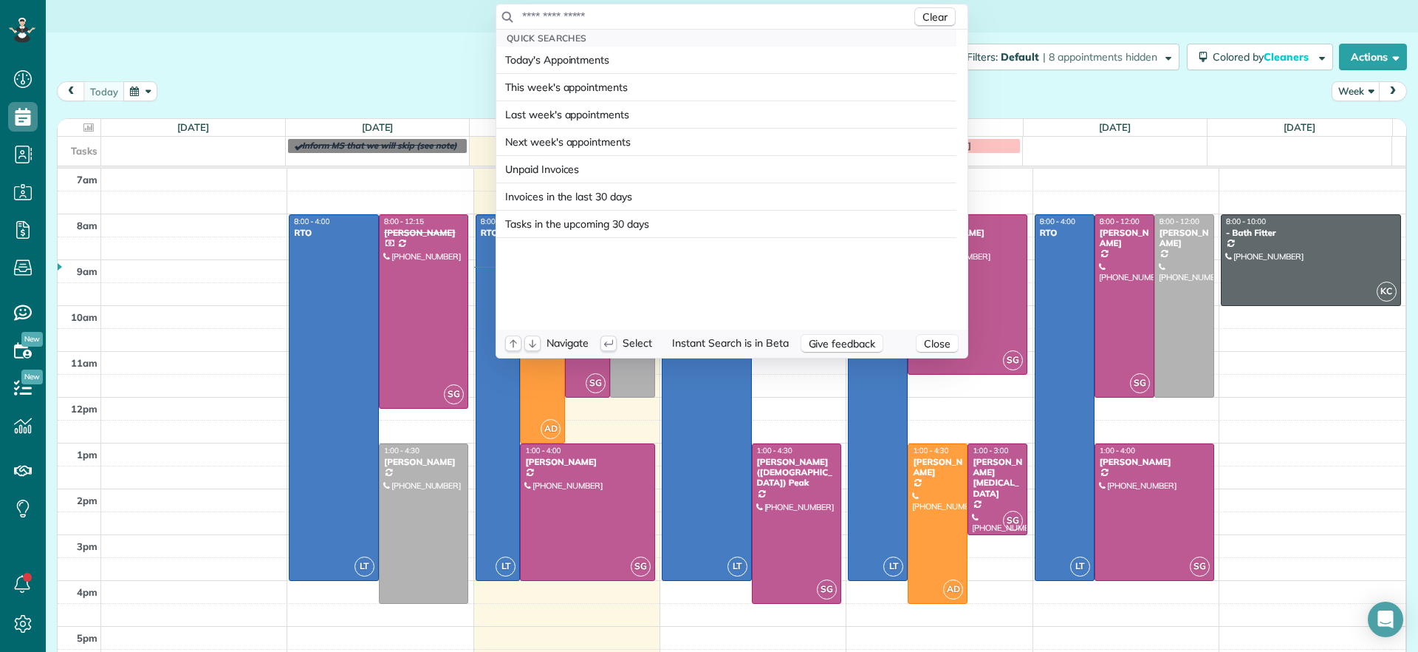
click at [433, 54] on html "Dashboard Scheduling Calendar View List View Dispatch View - Weekly scheduling …" at bounding box center [709, 326] width 1418 height 652
